Goal: Find specific page/section

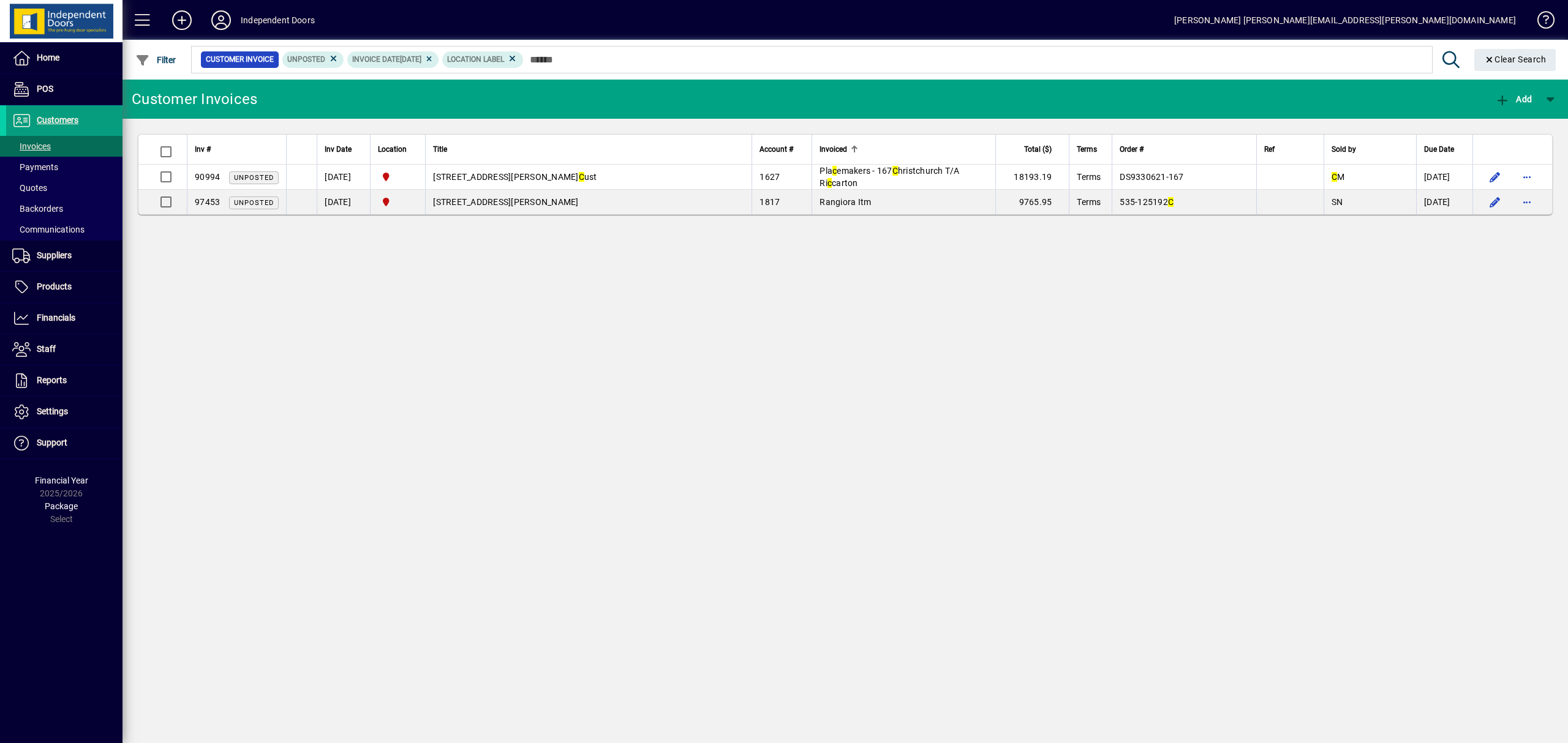
type input "*"
click at [573, 50] on div at bounding box center [912, 46] width 1445 height 13
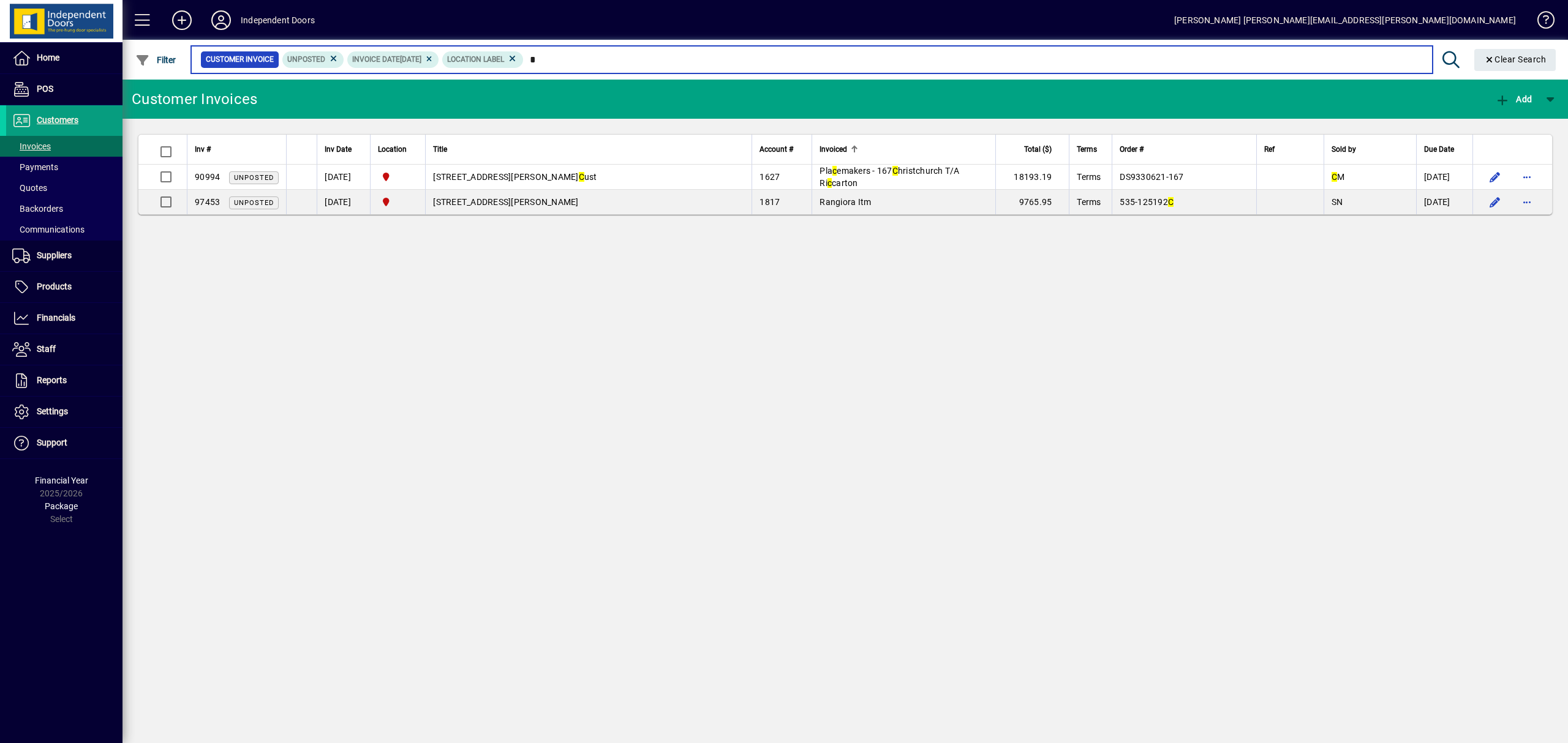
click at [576, 59] on input "*" at bounding box center [973, 59] width 899 height 17
